Goal: Navigation & Orientation: Find specific page/section

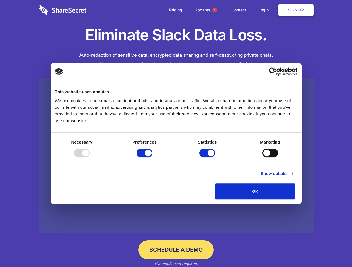
click at [90, 158] on div at bounding box center [82, 153] width 16 height 9
click at [152, 158] on input "Preferences" at bounding box center [144, 153] width 16 height 9
checkbox input "false"
click at [208, 158] on input "Statistics" at bounding box center [207, 153] width 16 height 9
checkbox input "false"
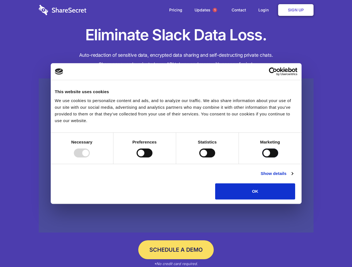
click at [262, 158] on input "Marketing" at bounding box center [270, 153] width 16 height 9
checkbox input "true"
click at [293, 177] on link "Show details" at bounding box center [276, 173] width 32 height 7
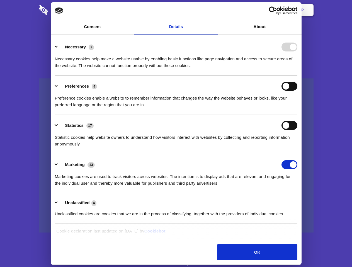
click at [297, 76] on li "Necessary 7 Necessary cookies help make a website usable by enabling basic func…" at bounding box center [176, 55] width 242 height 39
click at [214, 10] on span "1" at bounding box center [215, 10] width 4 height 4
